Goal: Find specific page/section

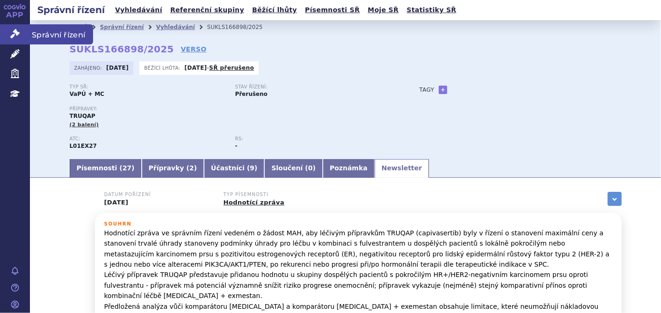
click at [8, 33] on link "Správní řízení" at bounding box center [15, 34] width 30 height 20
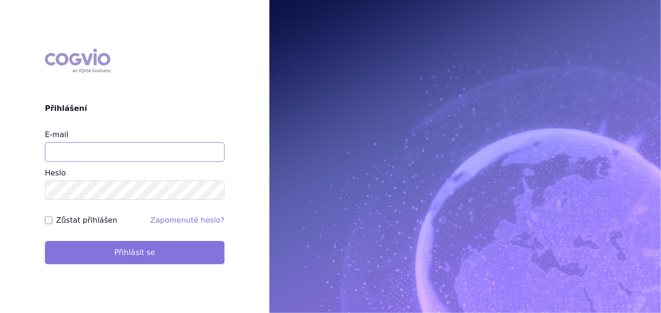
type input "katerina.ondrusova@vzp.cz"
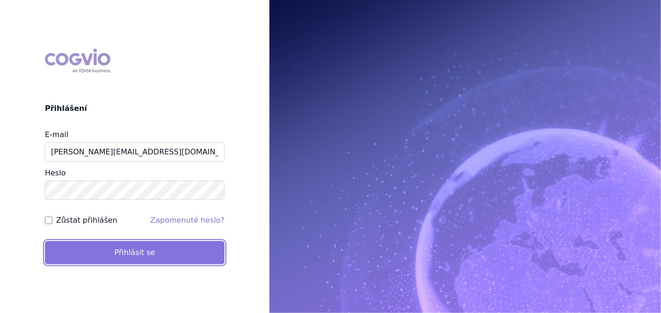
click at [116, 248] on button "Přihlásit se" at bounding box center [135, 252] width 180 height 23
